Goal: Complete application form: Complete application form

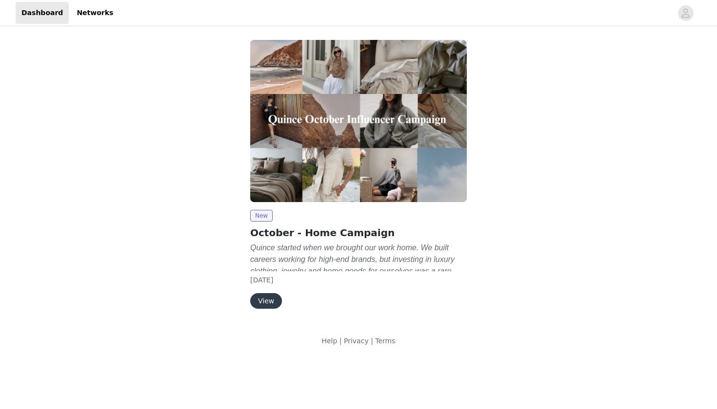
click at [260, 297] on button "View" at bounding box center [266, 301] width 32 height 16
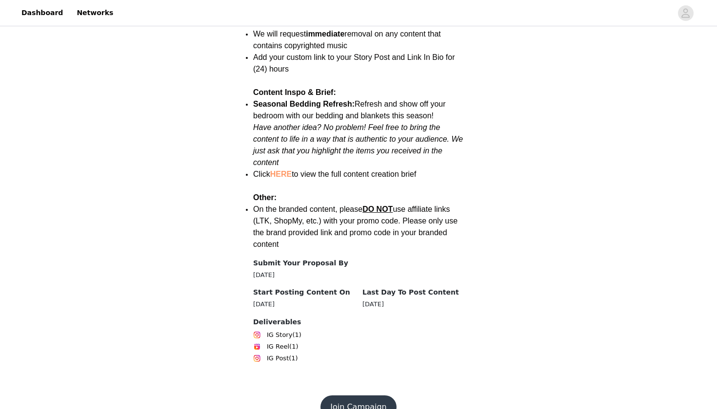
scroll to position [1301, 0]
click at [353, 396] on button "Join Campaign" at bounding box center [358, 407] width 76 height 23
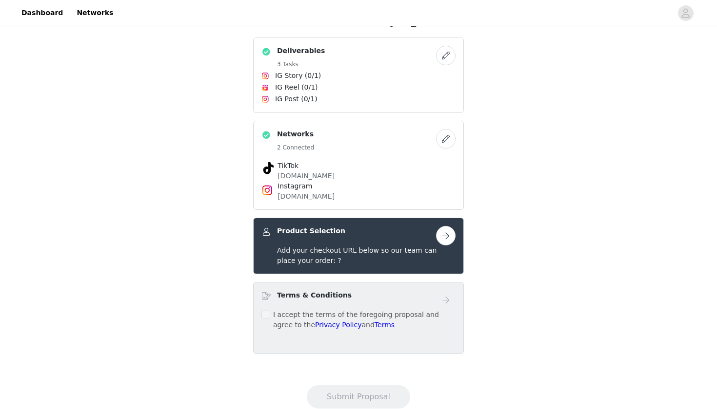
scroll to position [212, 0]
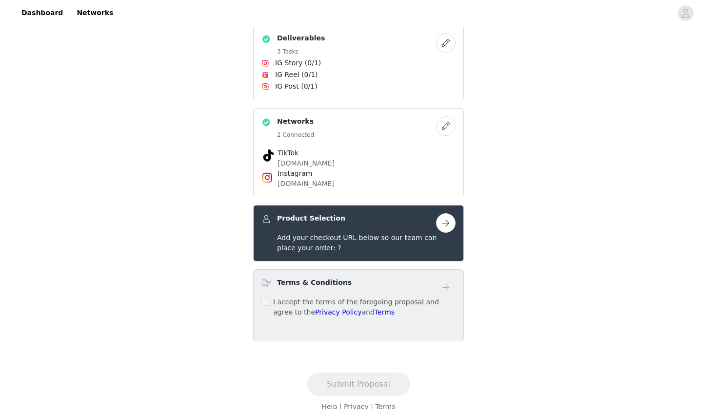
click at [438, 226] on button "button" at bounding box center [445, 223] width 19 height 19
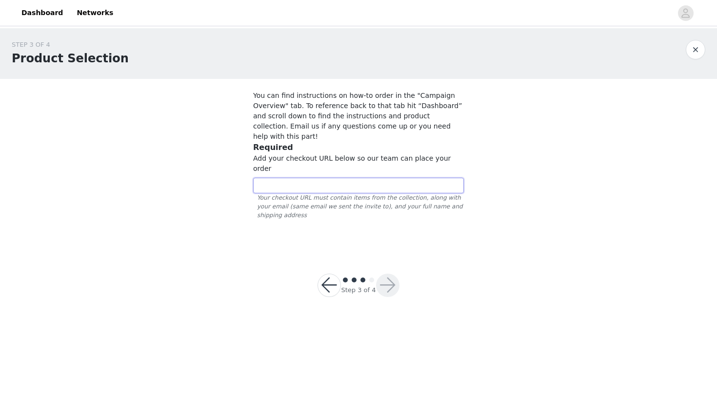
click at [381, 178] on input "text" at bounding box center [358, 186] width 211 height 16
click at [395, 178] on input "text" at bounding box center [358, 186] width 211 height 16
click at [325, 104] on p "You can find instructions on how-to order in the "Campaign Overview" tab. To re…" at bounding box center [358, 116] width 211 height 51
click at [320, 274] on div at bounding box center [328, 285] width 23 height 23
click at [324, 274] on button "button" at bounding box center [328, 285] width 23 height 23
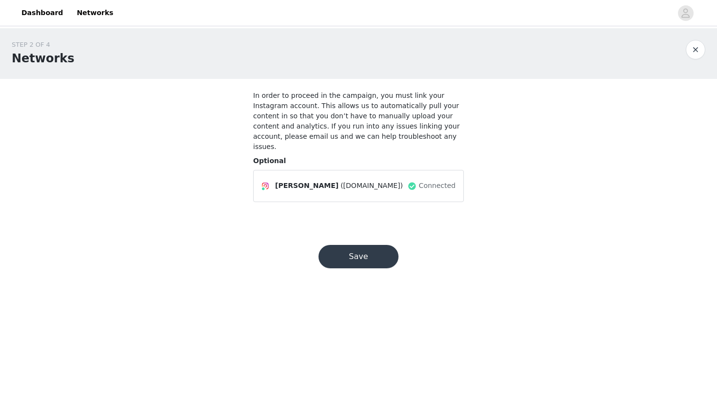
click at [351, 253] on button "Save" at bounding box center [358, 256] width 80 height 23
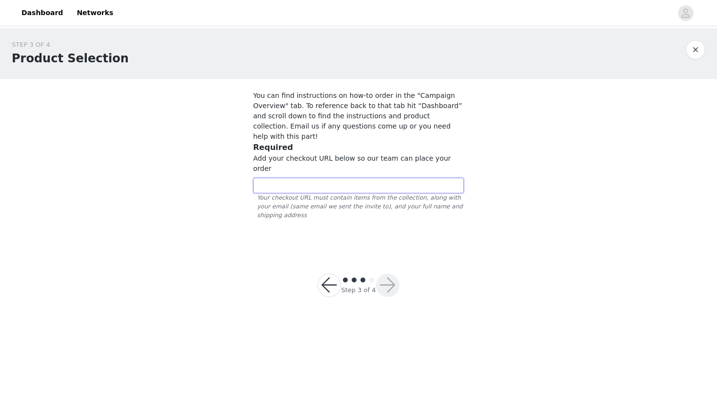
click at [363, 178] on input "text" at bounding box center [358, 186] width 211 height 16
click at [581, 98] on div "STEP 3 OF 4 Product Selection You can find instructions on how-to order in the …" at bounding box center [358, 139] width 717 height 222
click at [329, 274] on button "button" at bounding box center [328, 285] width 23 height 23
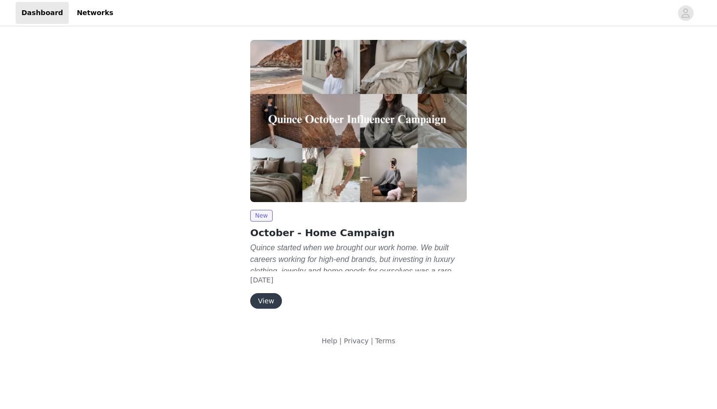
click at [271, 301] on button "View" at bounding box center [266, 301] width 32 height 16
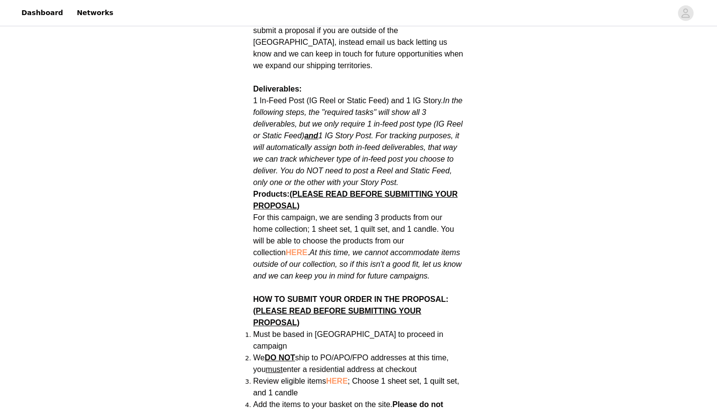
scroll to position [498, 0]
drag, startPoint x: 359, startPoint y: 215, endPoint x: 386, endPoint y: 216, distance: 26.3
click at [386, 216] on span "For this campaign, we are sending 3 products from our home collection; 1 sheet …" at bounding box center [357, 246] width 208 height 67
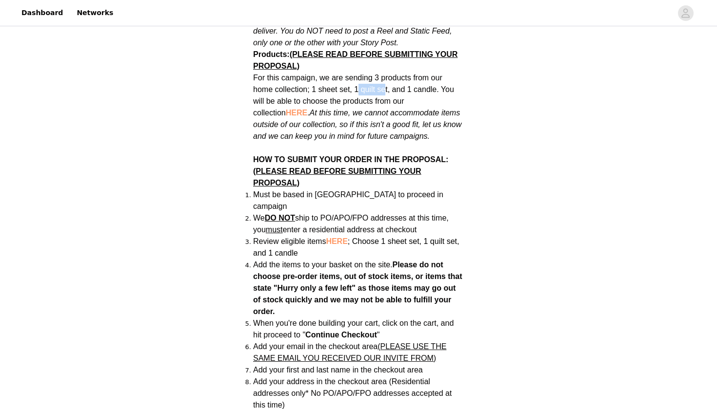
scroll to position [638, 0]
click at [286, 108] on span "HERE" at bounding box center [296, 112] width 21 height 8
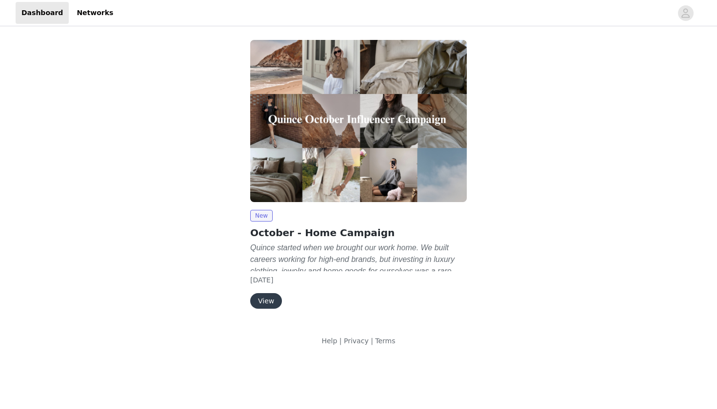
click at [265, 302] on button "View" at bounding box center [266, 301] width 32 height 16
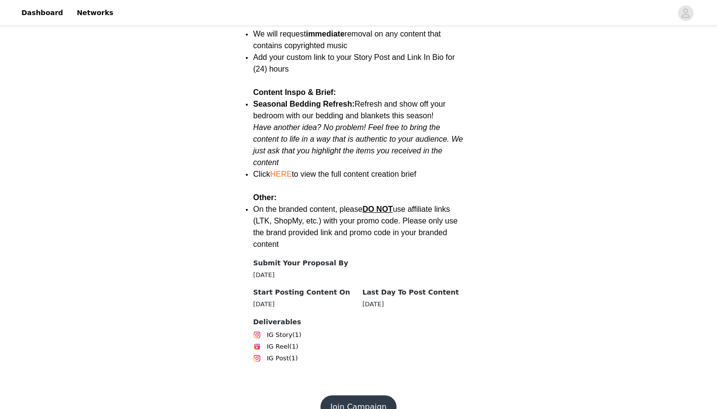
scroll to position [1301, 0]
click at [362, 396] on button "Join Campaign" at bounding box center [358, 407] width 76 height 23
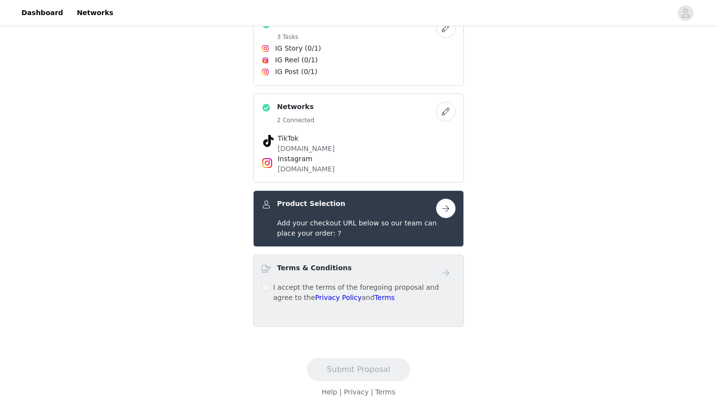
scroll to position [227, 0]
click at [439, 216] on button "button" at bounding box center [445, 208] width 19 height 19
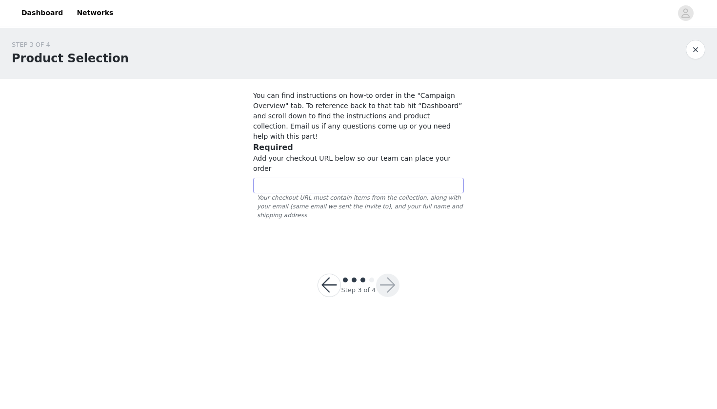
click at [298, 157] on div "Add your checkout URL below so our team can place your order Your checkout URL …" at bounding box center [358, 187] width 211 height 66
click at [297, 178] on input "text" at bounding box center [358, 186] width 211 height 16
paste input "https://www.quince.com/checkout?checkoutId=f4a51434-44d9-4fe3-8a19-0d024d38267a…"
type input "https://www.quince.com/checkout?checkoutId=f4a51434-44d9-4fe3-8a19-0d024d38267a…"
click at [381, 274] on button "button" at bounding box center [387, 285] width 23 height 23
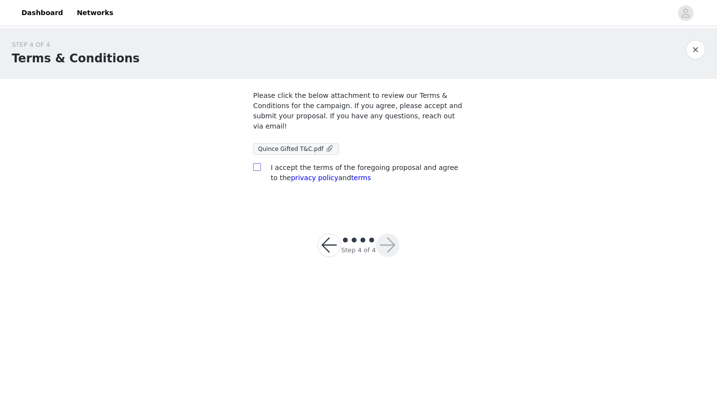
click at [260, 168] on span at bounding box center [257, 167] width 8 height 8
click at [260, 168] on input "checkbox" at bounding box center [256, 166] width 7 height 7
checkbox input "true"
click at [383, 242] on button "button" at bounding box center [387, 245] width 23 height 23
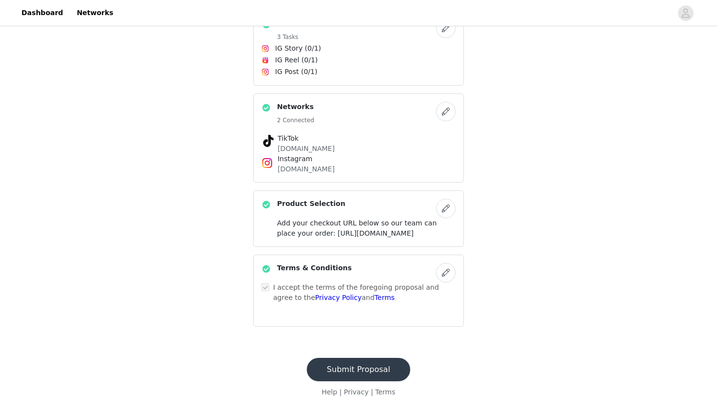
scroll to position [257, 0]
click at [372, 370] on button "Submit Proposal" at bounding box center [358, 369] width 103 height 23
